Goal: Information Seeking & Learning: Compare options

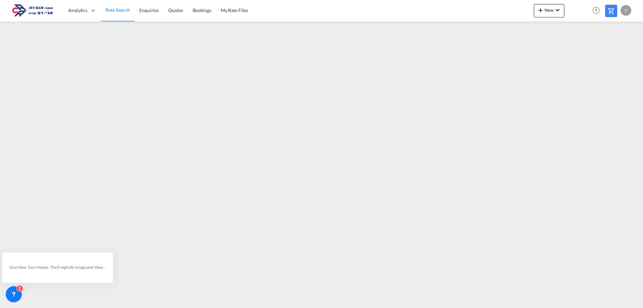
click at [114, 6] on link "Rate Search" at bounding box center [118, 11] width 34 height 22
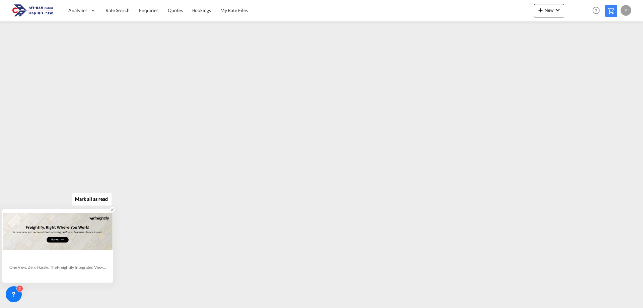
click at [38, 268] on div "One View. Zero Hassle. The Freightify Integrated View embeds Freightify’s featu…" at bounding box center [57, 267] width 96 height 6
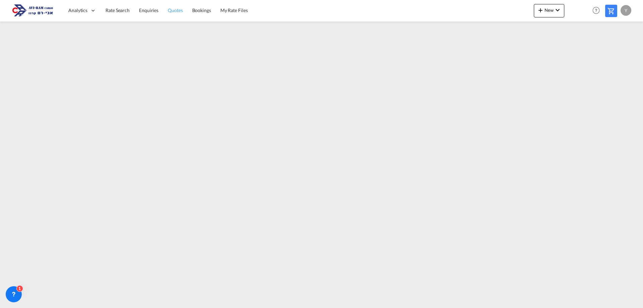
click at [169, 13] on span "Quotes" at bounding box center [175, 10] width 15 height 6
click at [181, 7] on span "Quotes" at bounding box center [175, 10] width 15 height 6
click at [125, 12] on span "Rate Search" at bounding box center [118, 10] width 24 height 6
click at [181, 11] on span "Quotes" at bounding box center [175, 10] width 15 height 6
